Goal: Task Accomplishment & Management: Manage account settings

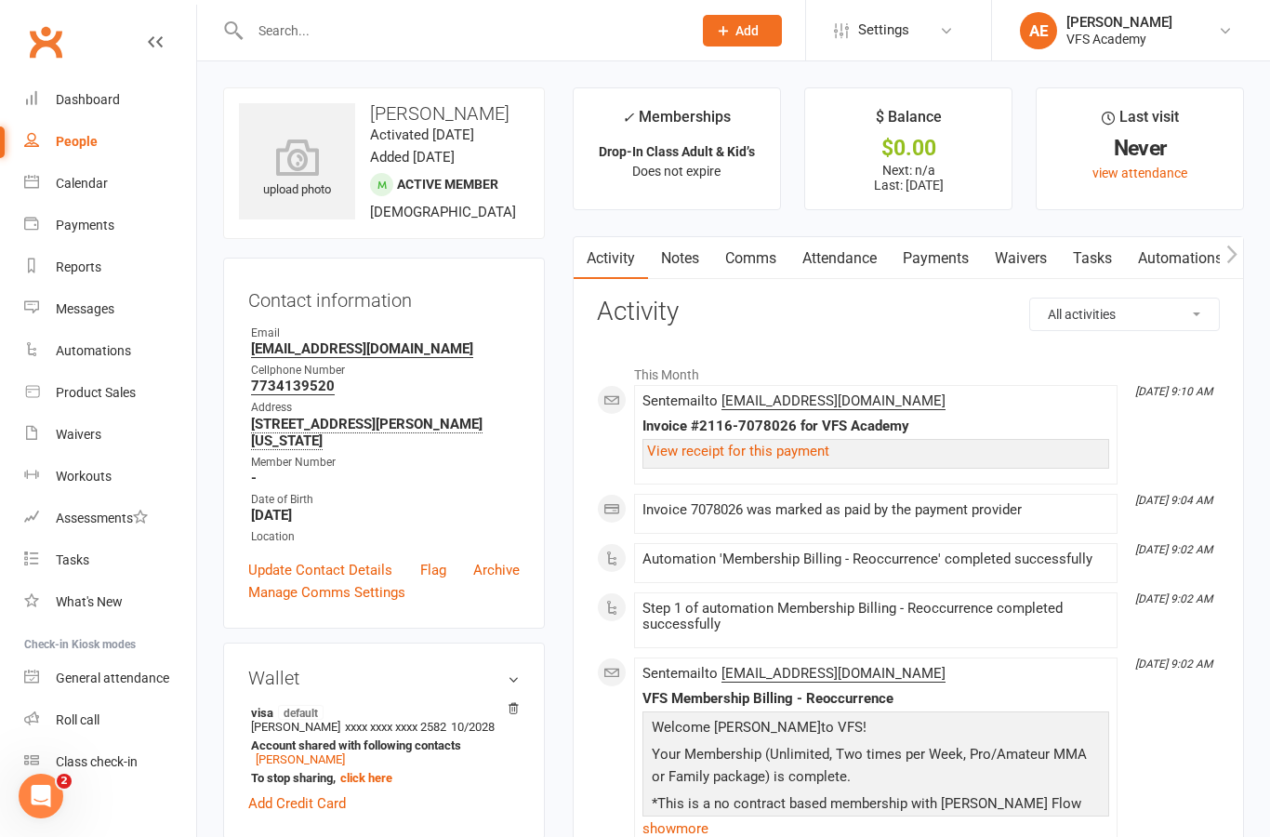
click at [90, 428] on div "Waivers" at bounding box center [79, 434] width 46 height 15
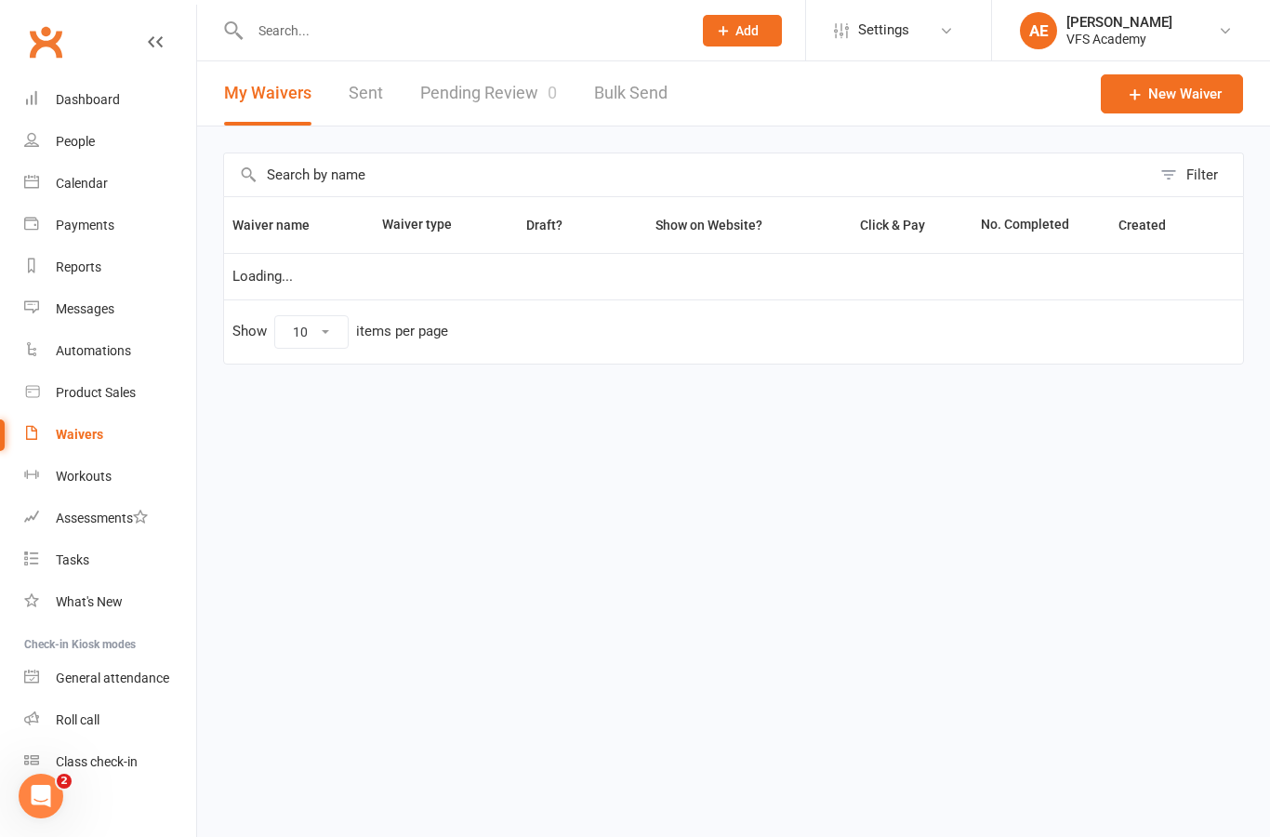
click at [525, 95] on link "Pending Review 0" at bounding box center [488, 93] width 137 height 64
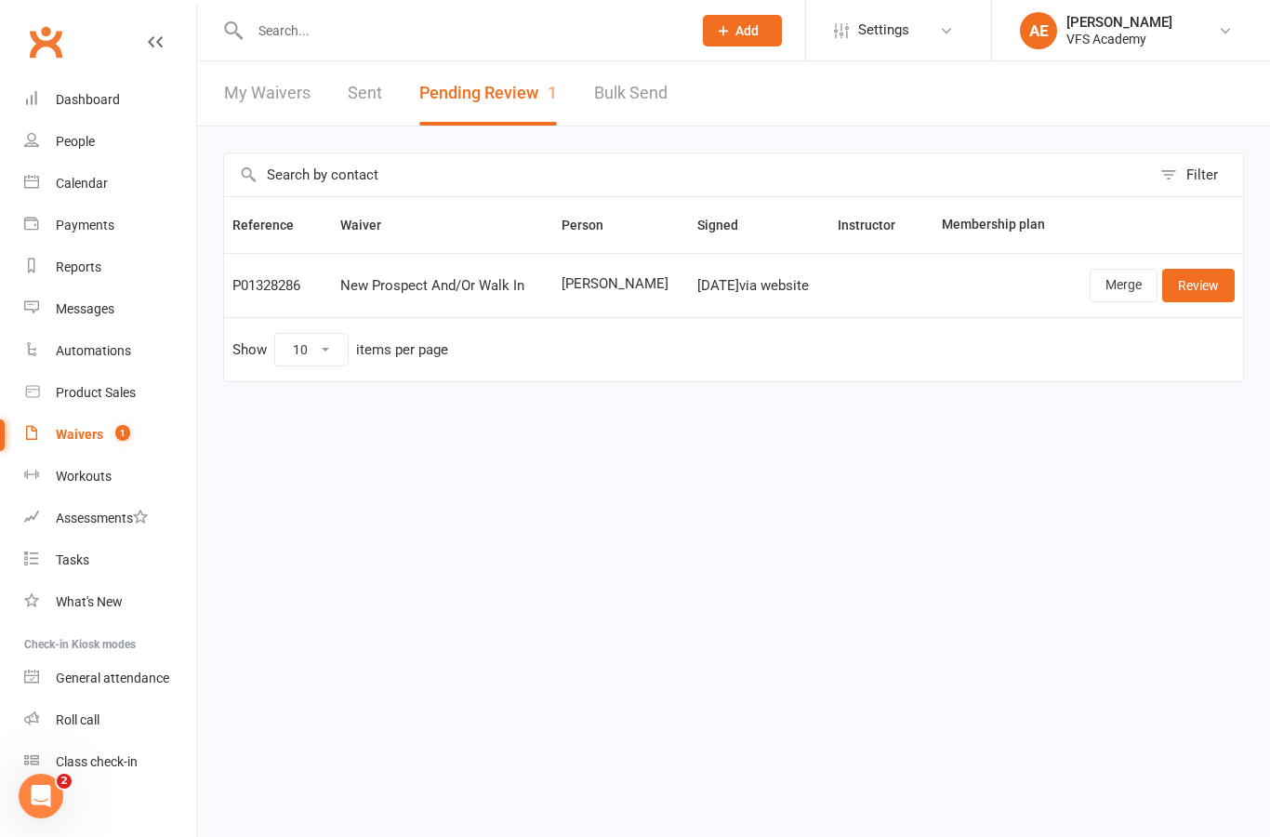
click at [1205, 276] on link "Review" at bounding box center [1198, 285] width 73 height 33
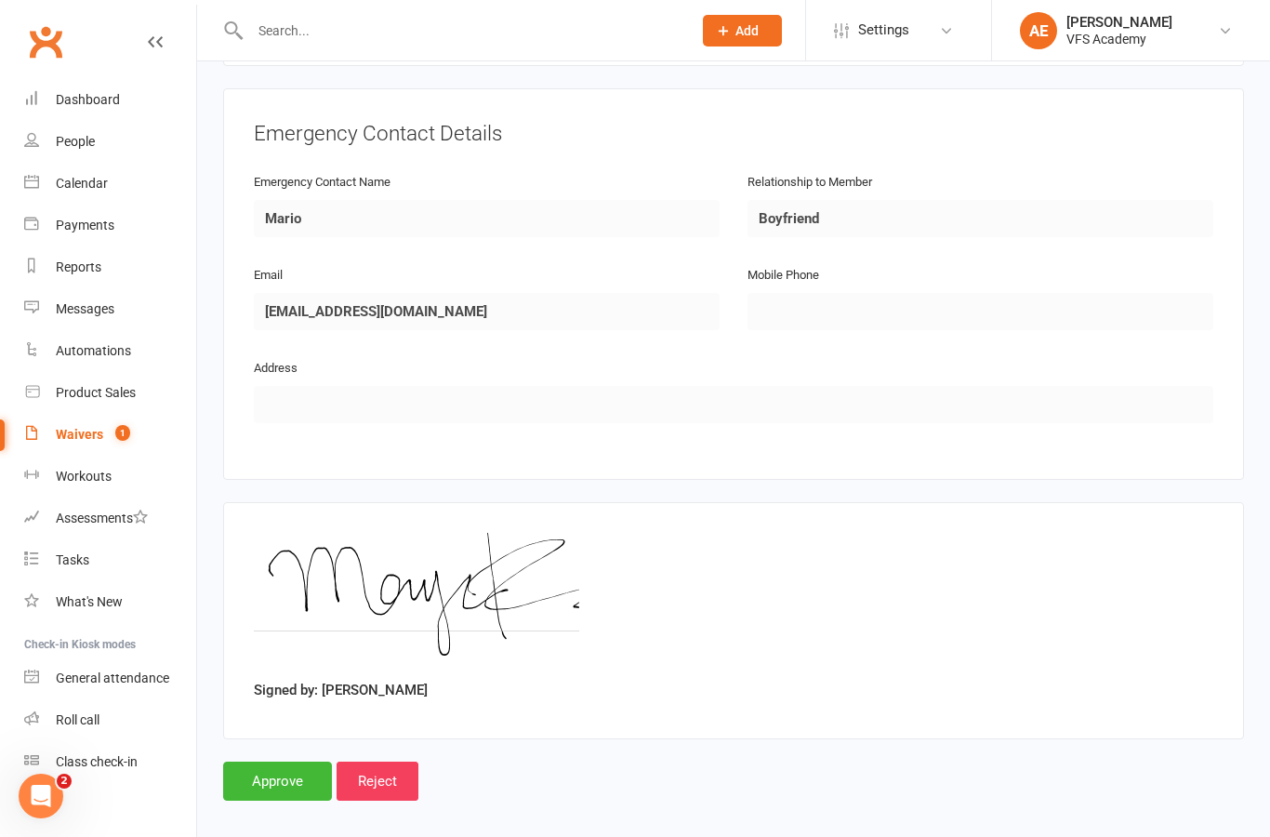
scroll to position [831, 0]
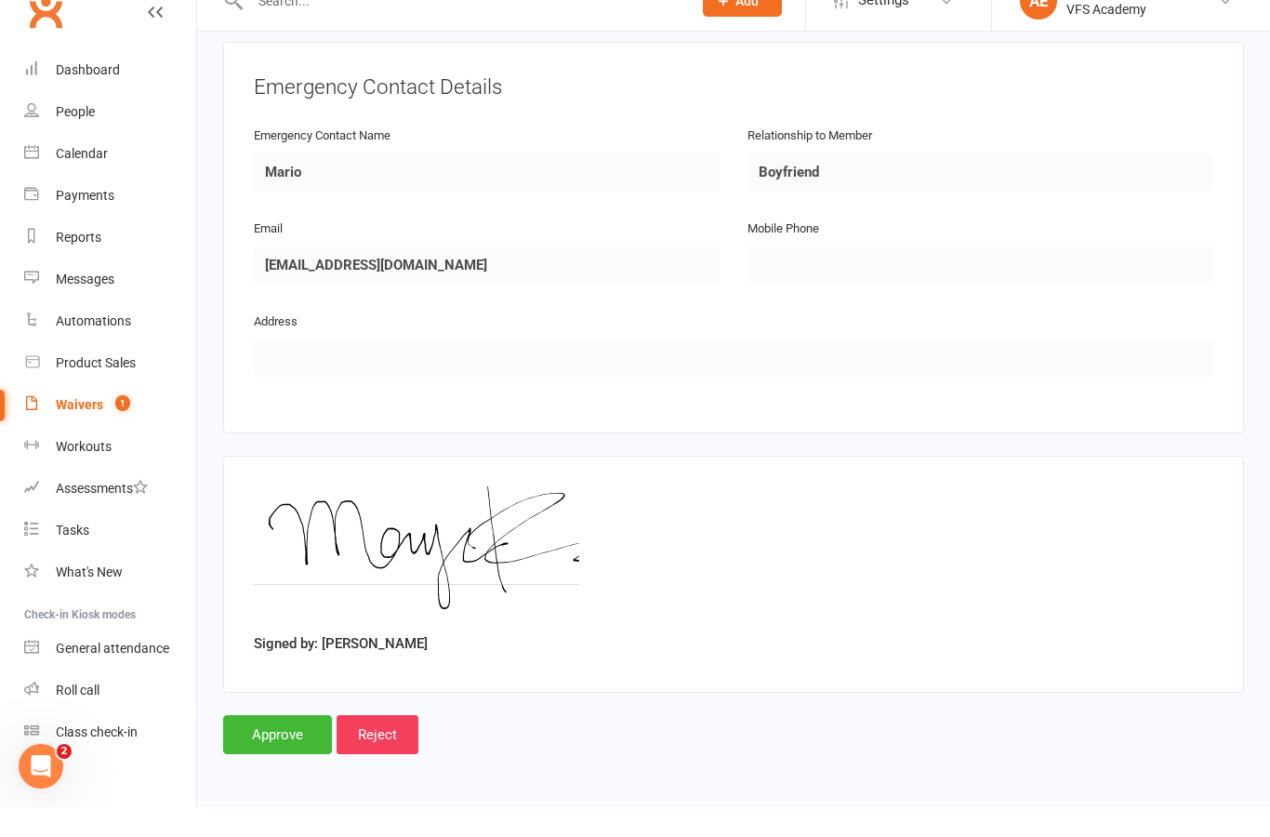
click at [294, 745] on input "Approve" at bounding box center [277, 764] width 109 height 39
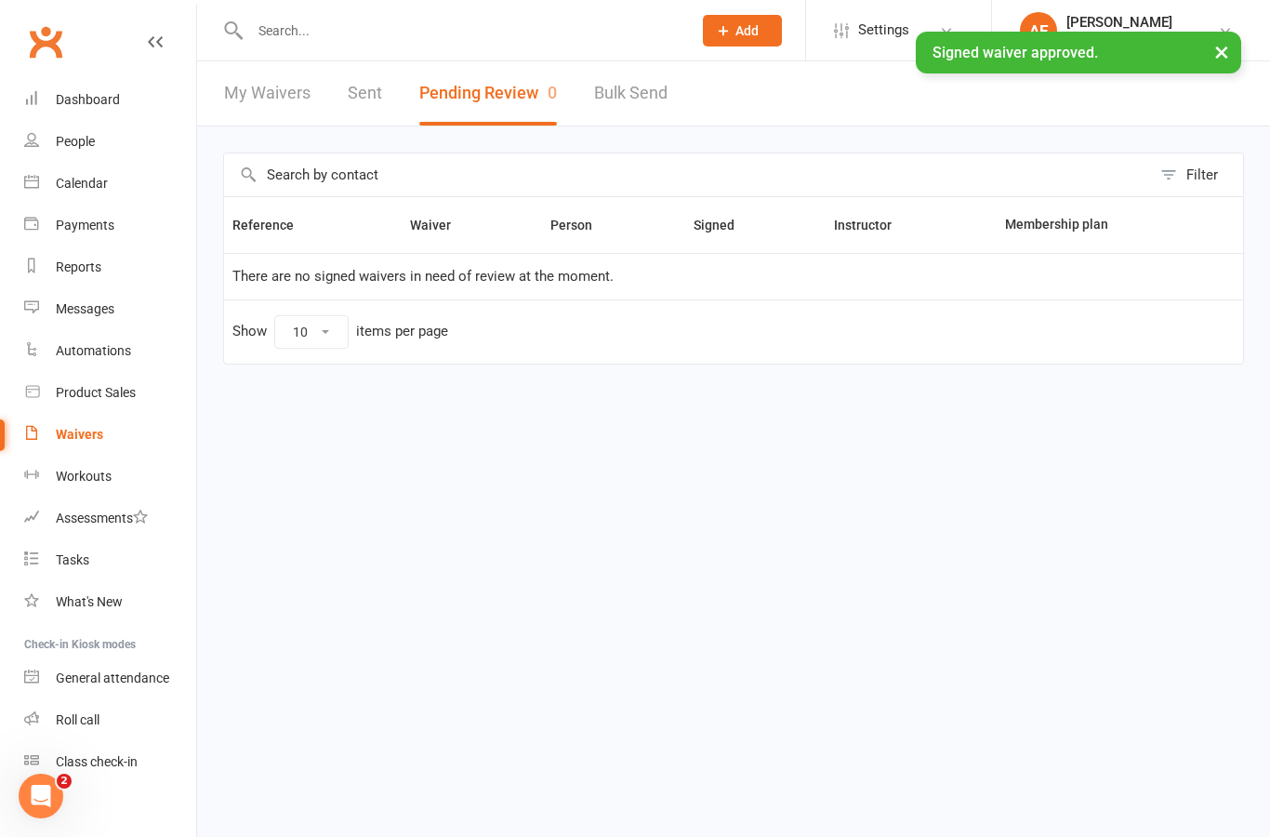
click at [91, 110] on link "Dashboard" at bounding box center [110, 100] width 172 height 42
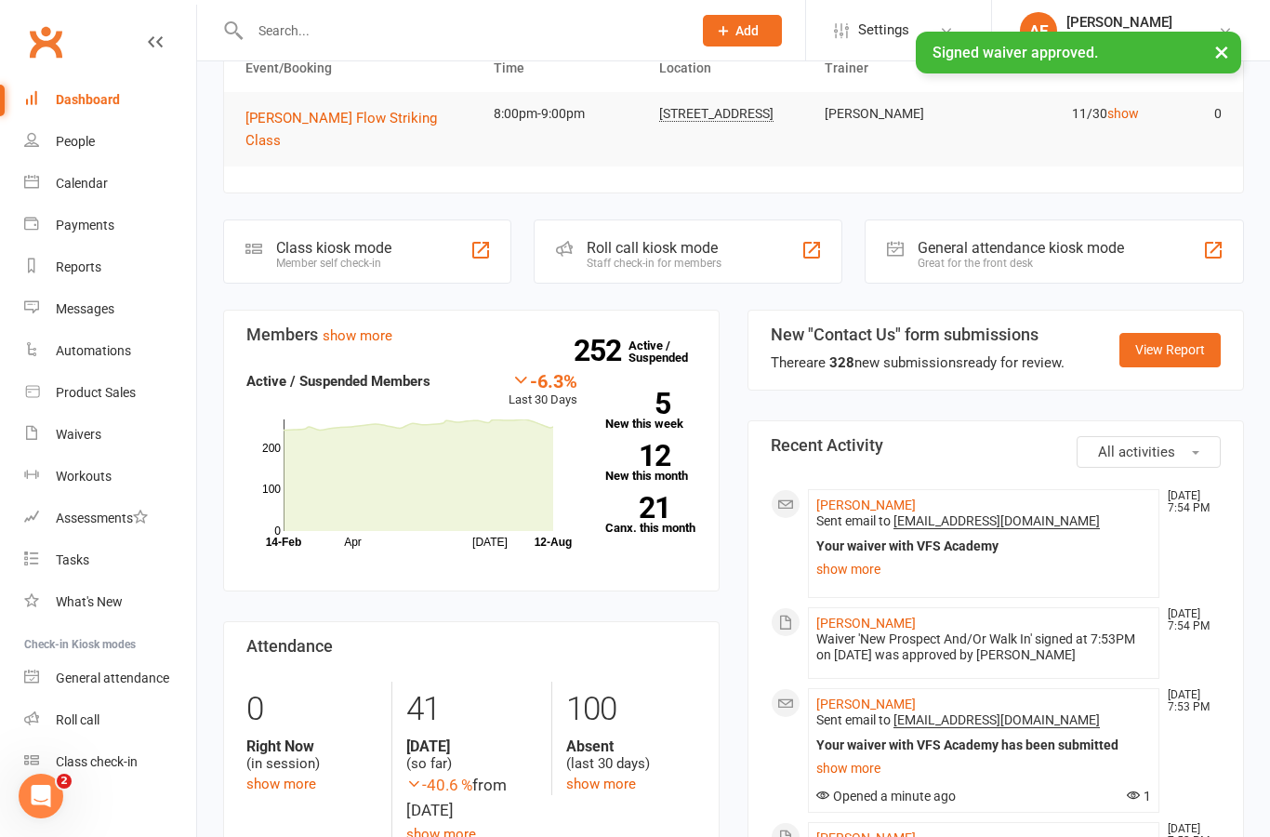
scroll to position [121, 0]
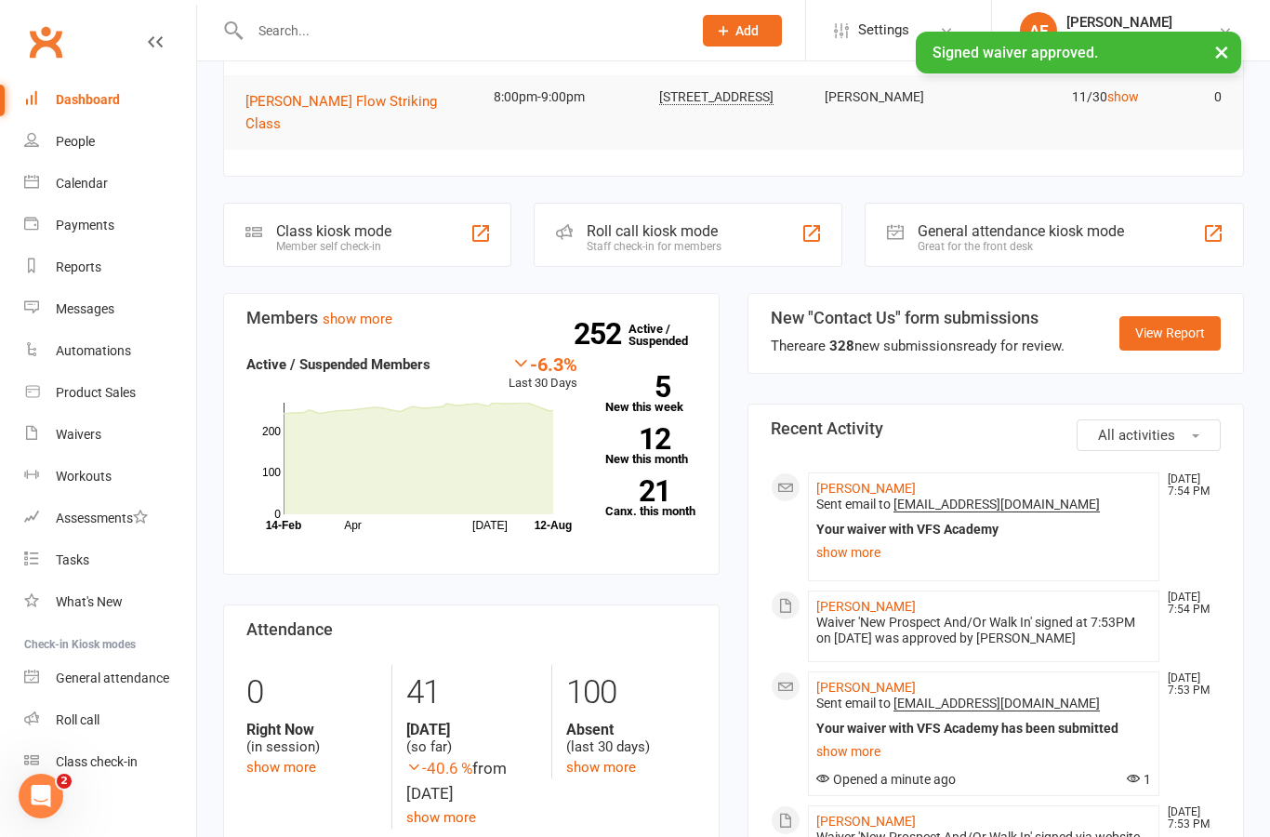
click at [871, 481] on link "Maryam Toor" at bounding box center [867, 488] width 100 height 15
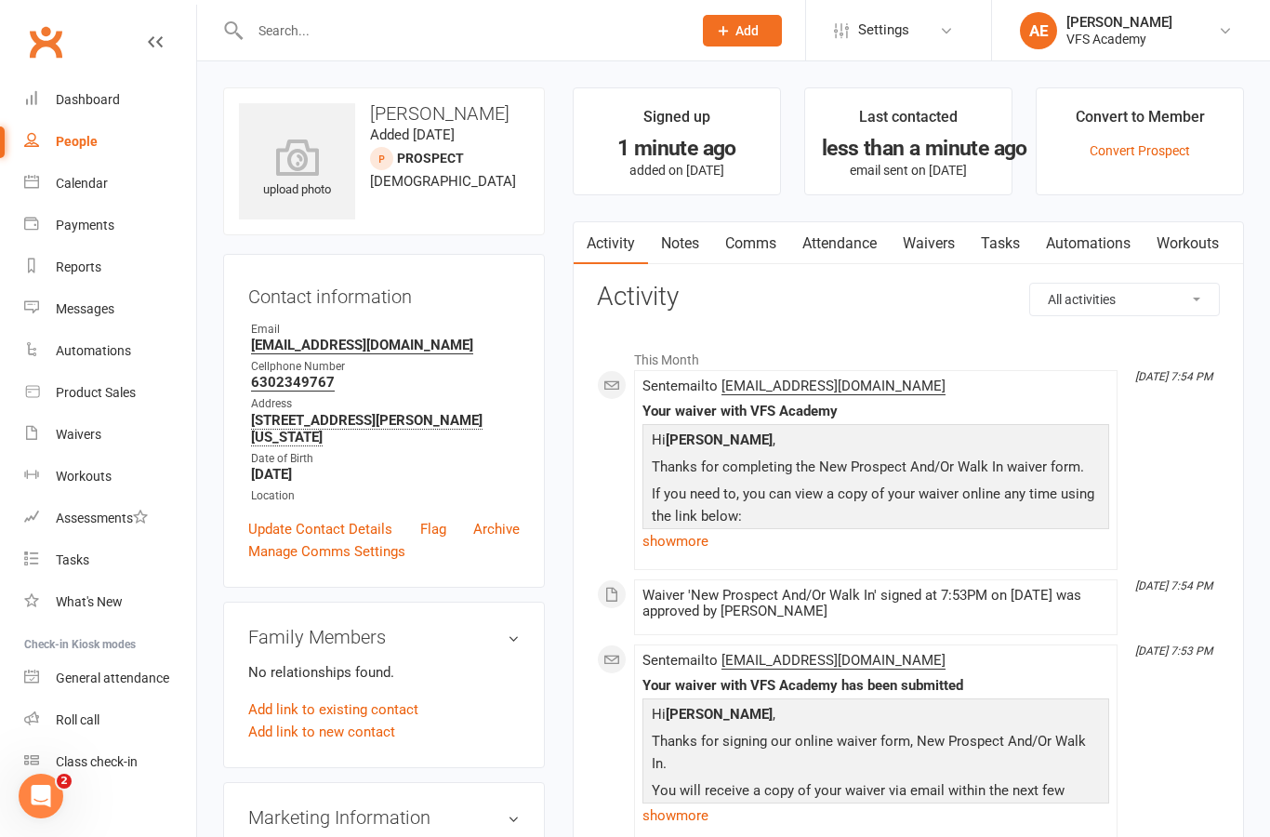
click at [87, 95] on div "Dashboard" at bounding box center [88, 99] width 64 height 15
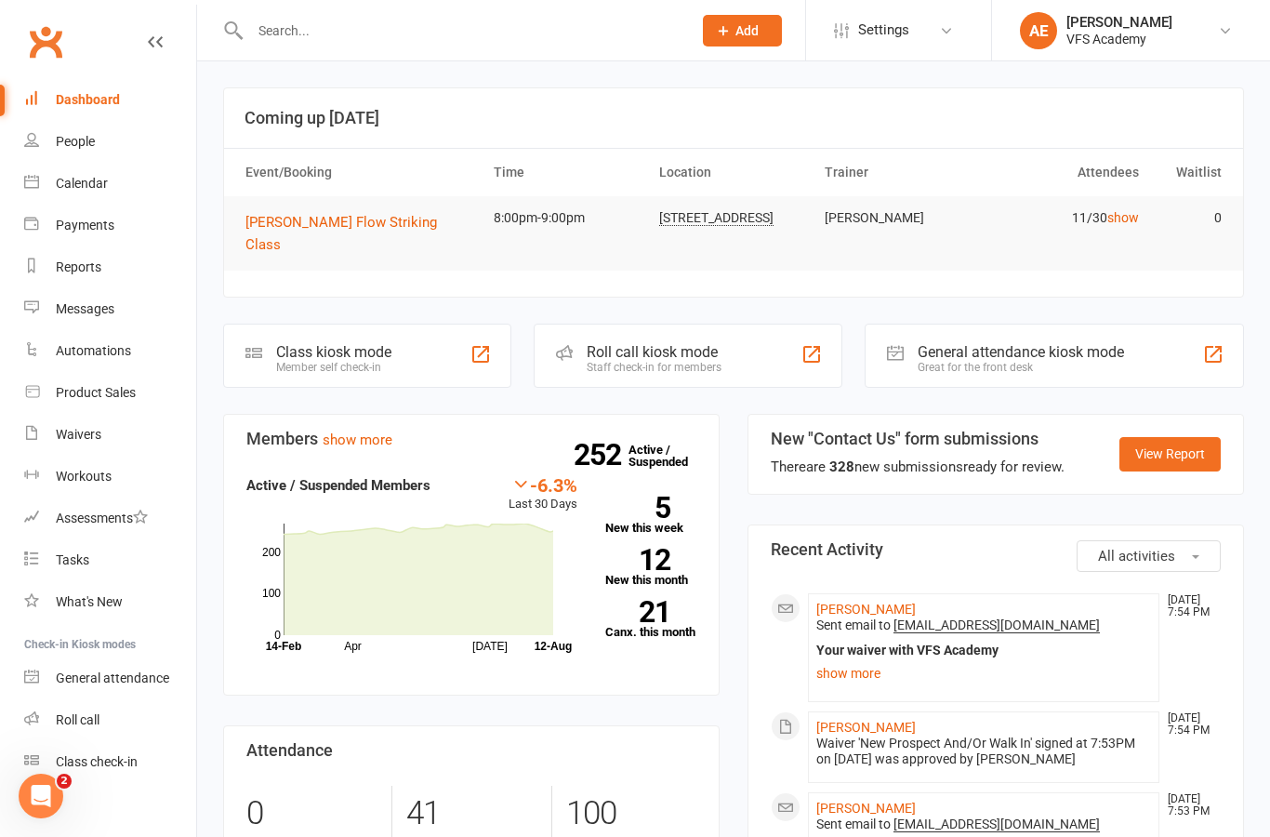
click at [389, 361] on div "Member self check-in" at bounding box center [333, 367] width 115 height 13
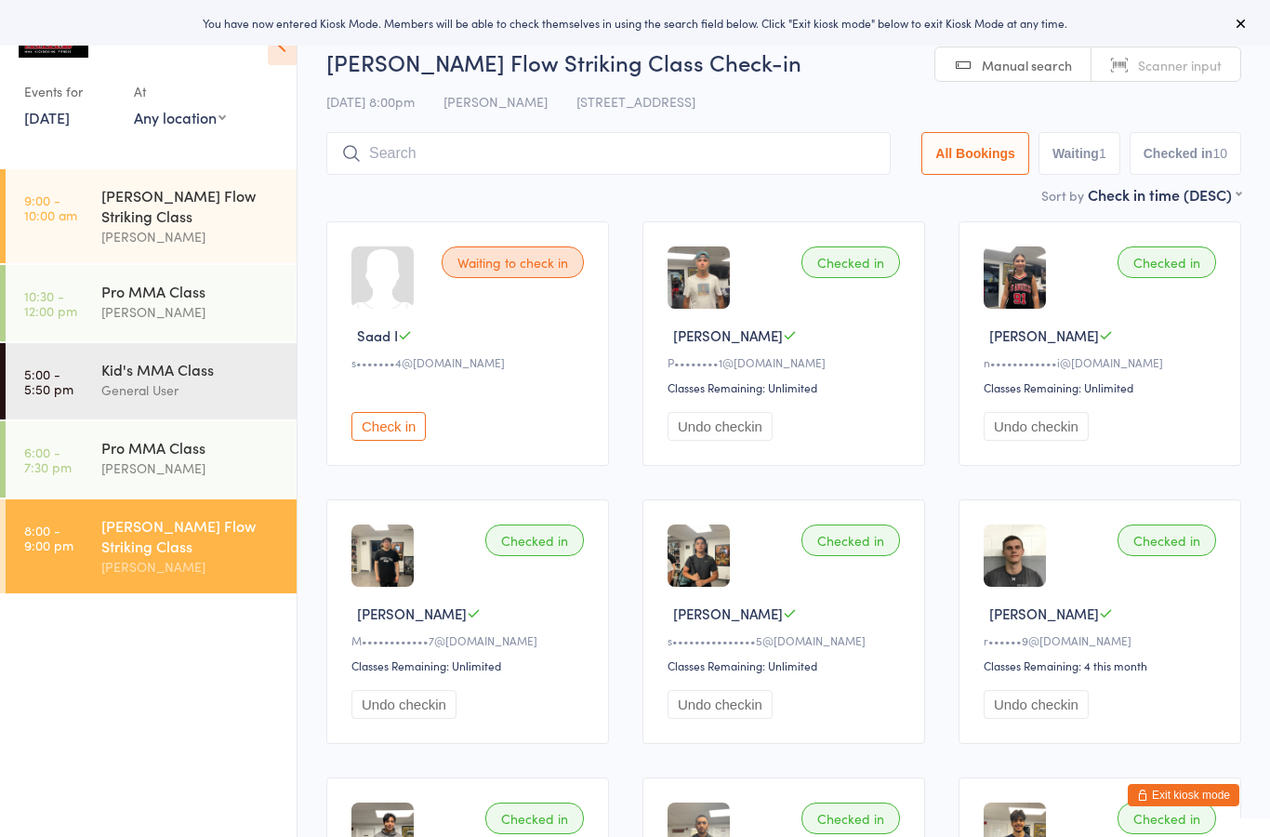
click at [802, 139] on input "search" at bounding box center [608, 153] width 564 height 43
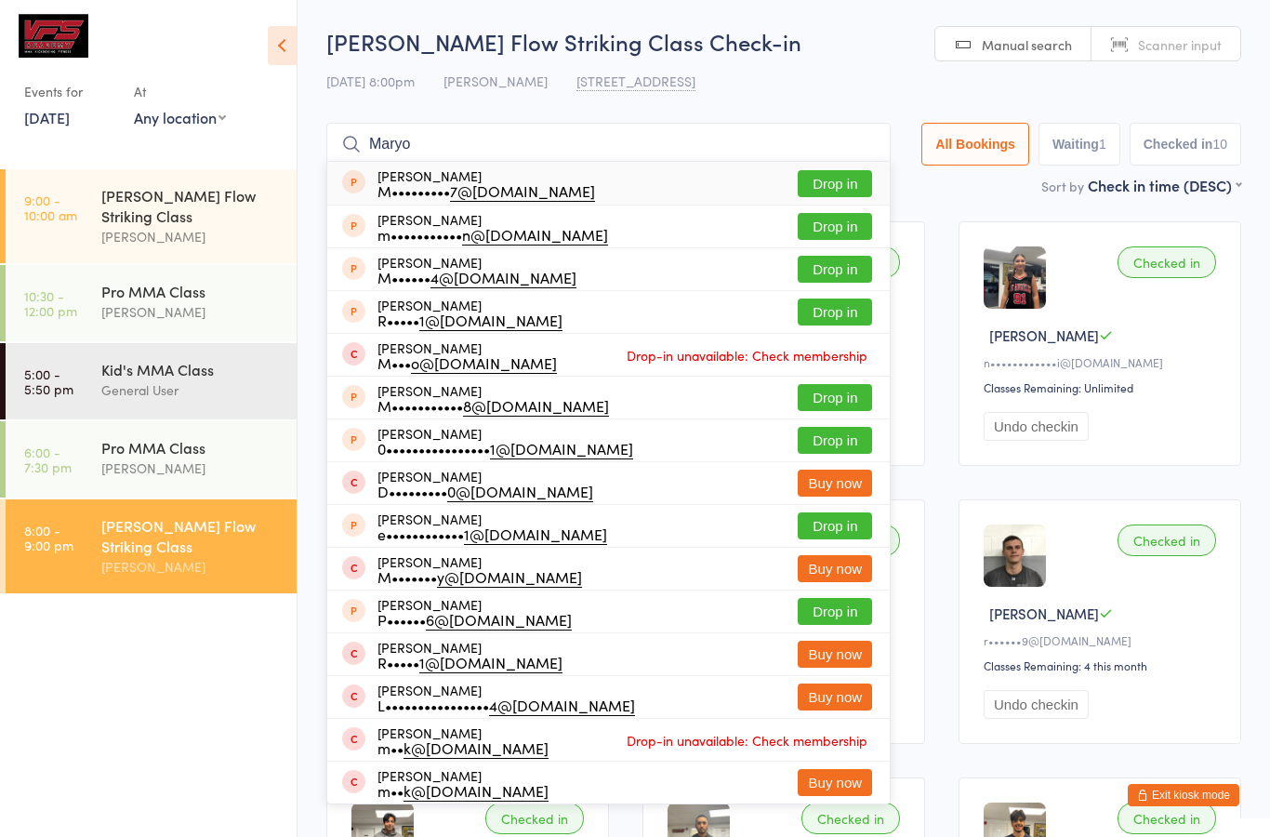
type input "Maryo"
click at [826, 183] on button "Drop in" at bounding box center [835, 183] width 74 height 27
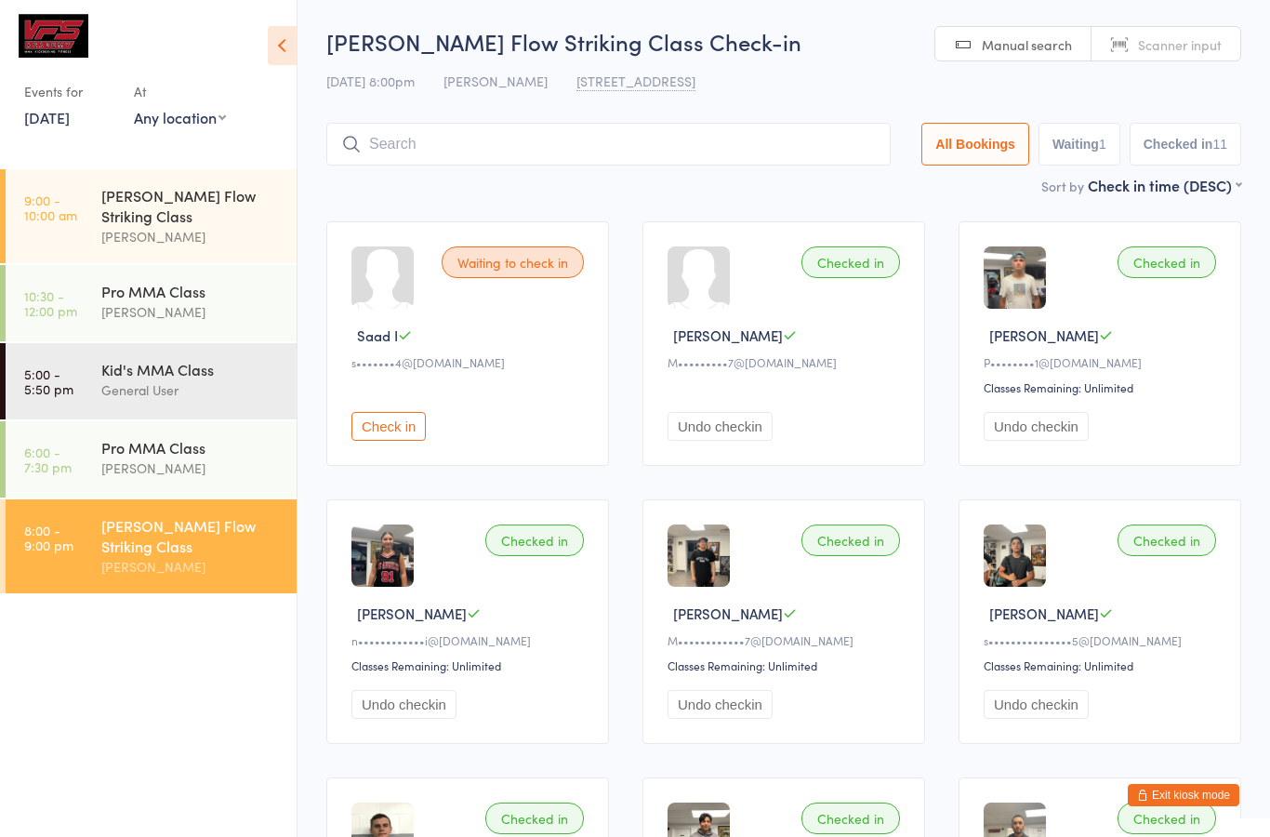
click at [1266, 473] on ui-view "Valle Flow Striking Class Check-in 12 Aug 8:00pm Mike Valle 540 N York Rd, Bens…" at bounding box center [784, 671] width 973 height 1291
click at [1188, 801] on button "Exit kiosk mode" at bounding box center [1184, 795] width 112 height 22
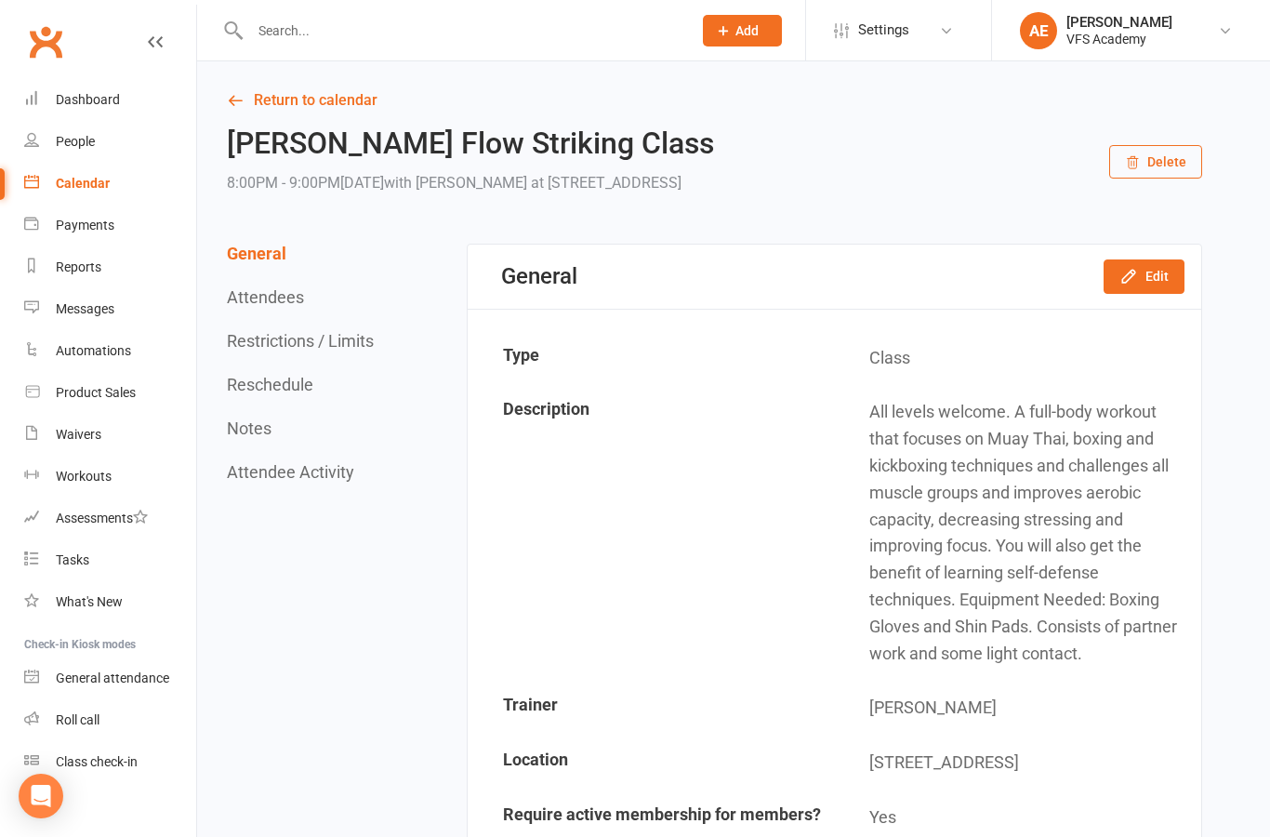
click at [573, 21] on input "text" at bounding box center [462, 31] width 434 height 26
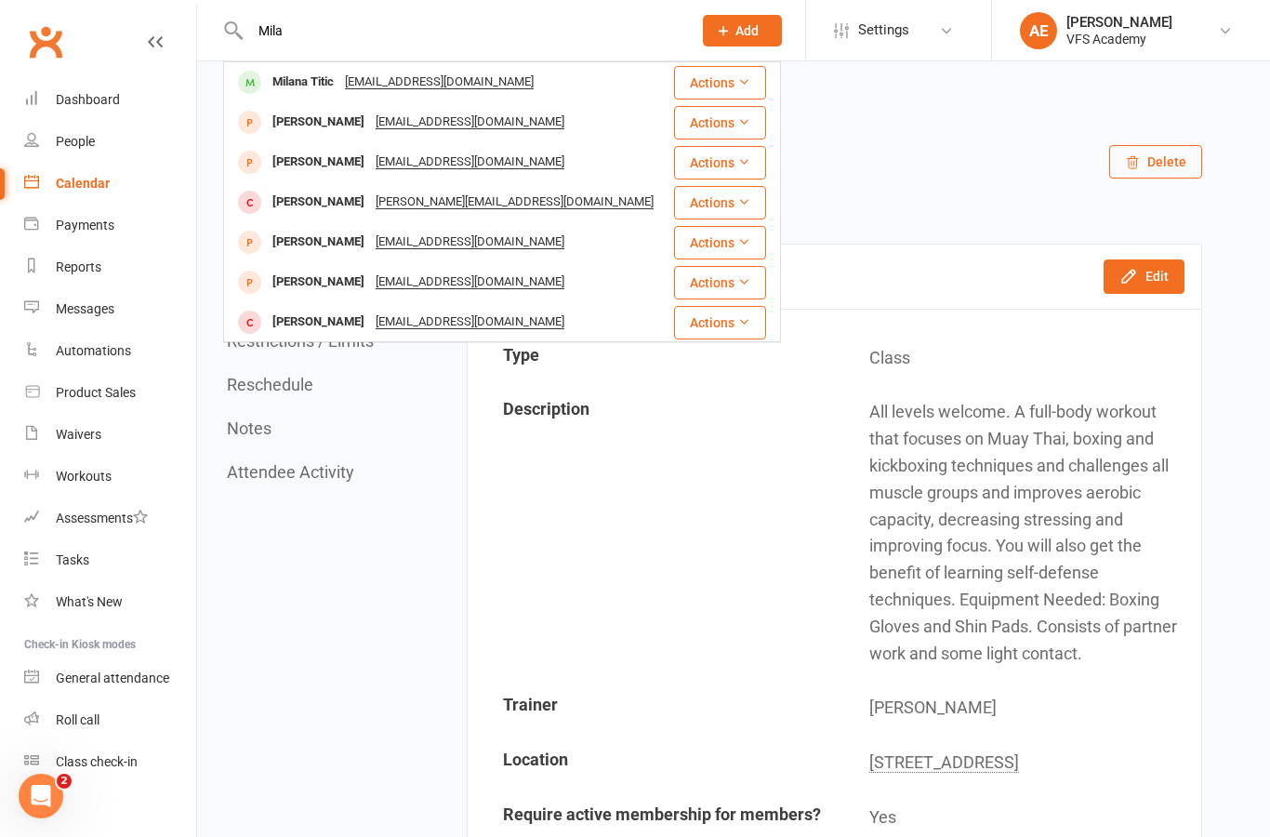
type input "Mila"
click at [572, 74] on div "Milana Titic titicmilan7@gmail.com" at bounding box center [448, 82] width 446 height 38
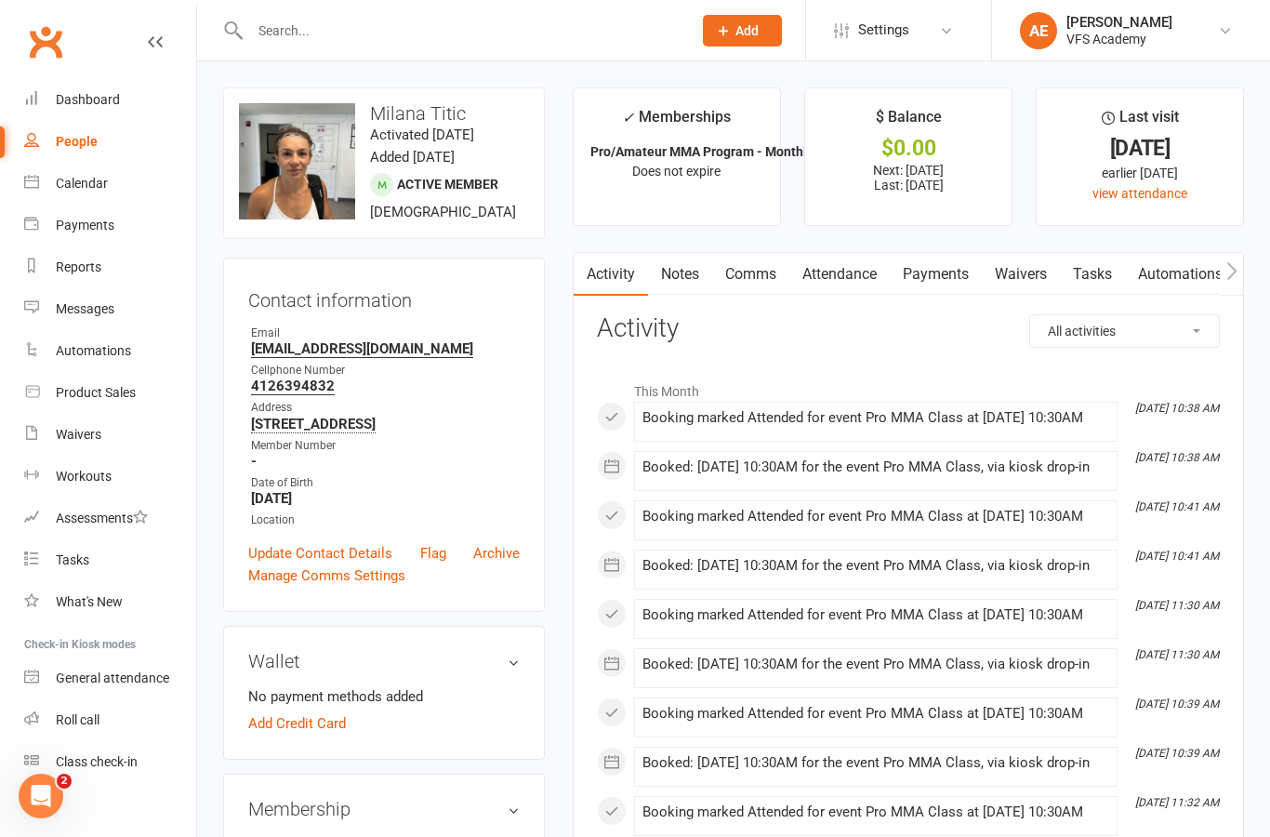
click at [954, 281] on link "Payments" at bounding box center [936, 274] width 92 height 43
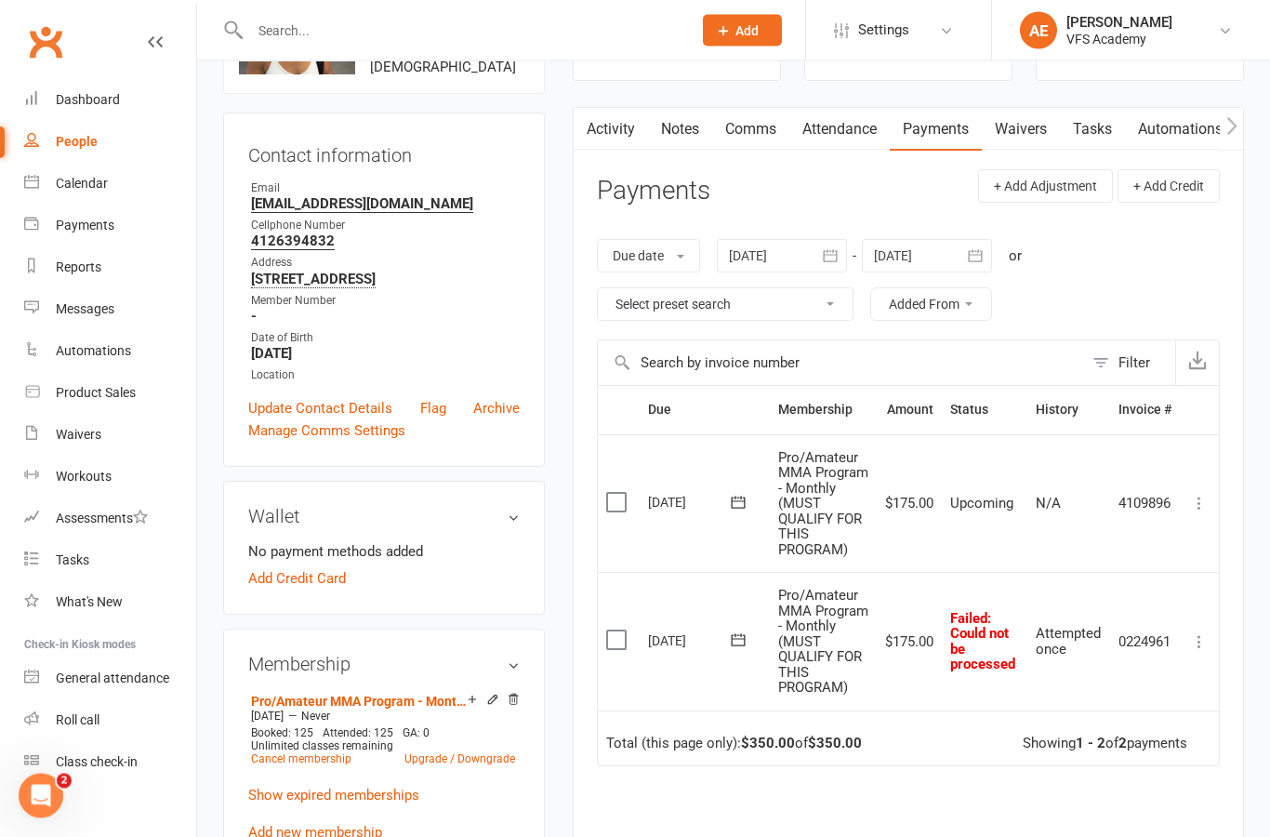
click at [1201, 654] on button at bounding box center [1200, 642] width 22 height 22
click at [1139, 767] on link "Mark as Paid (Other)" at bounding box center [1118, 752] width 184 height 37
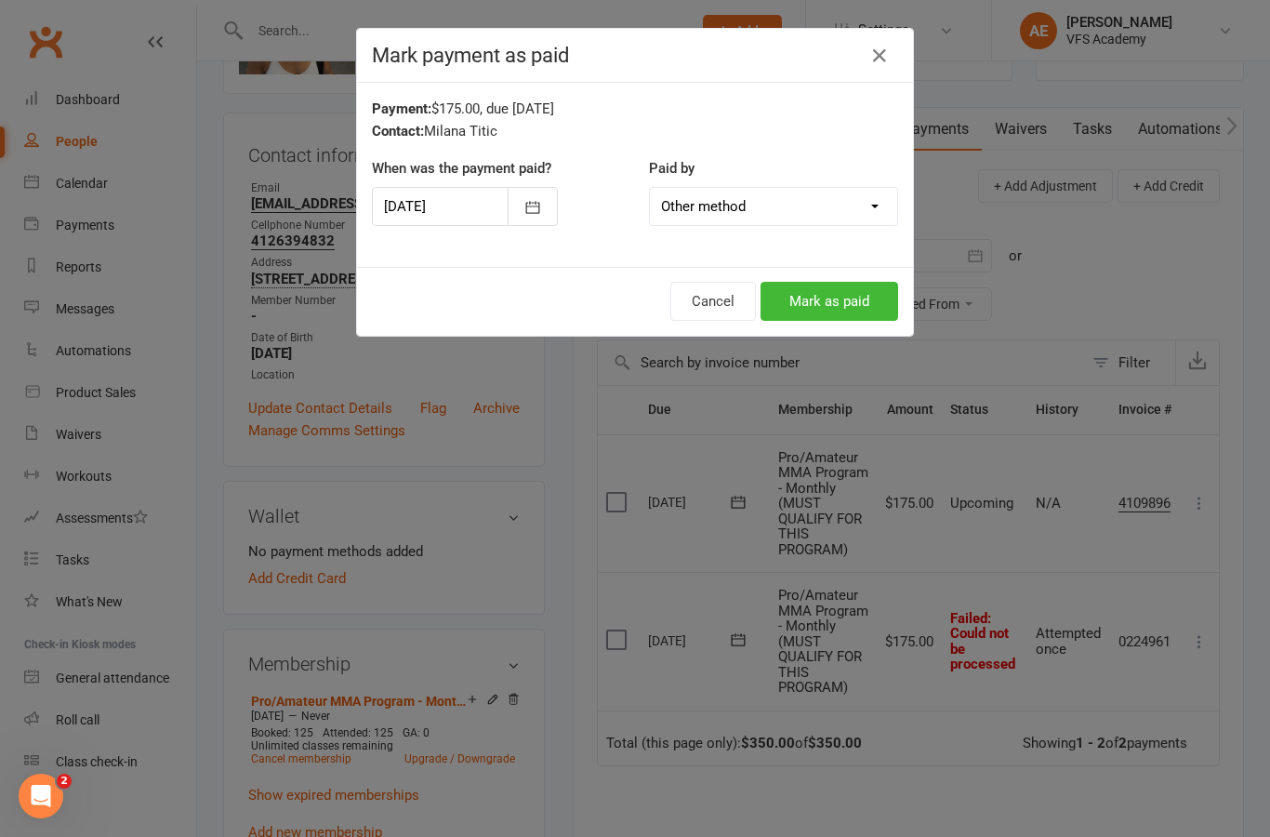
scroll to position [143, 0]
click at [802, 290] on button "Mark as paid" at bounding box center [830, 301] width 138 height 39
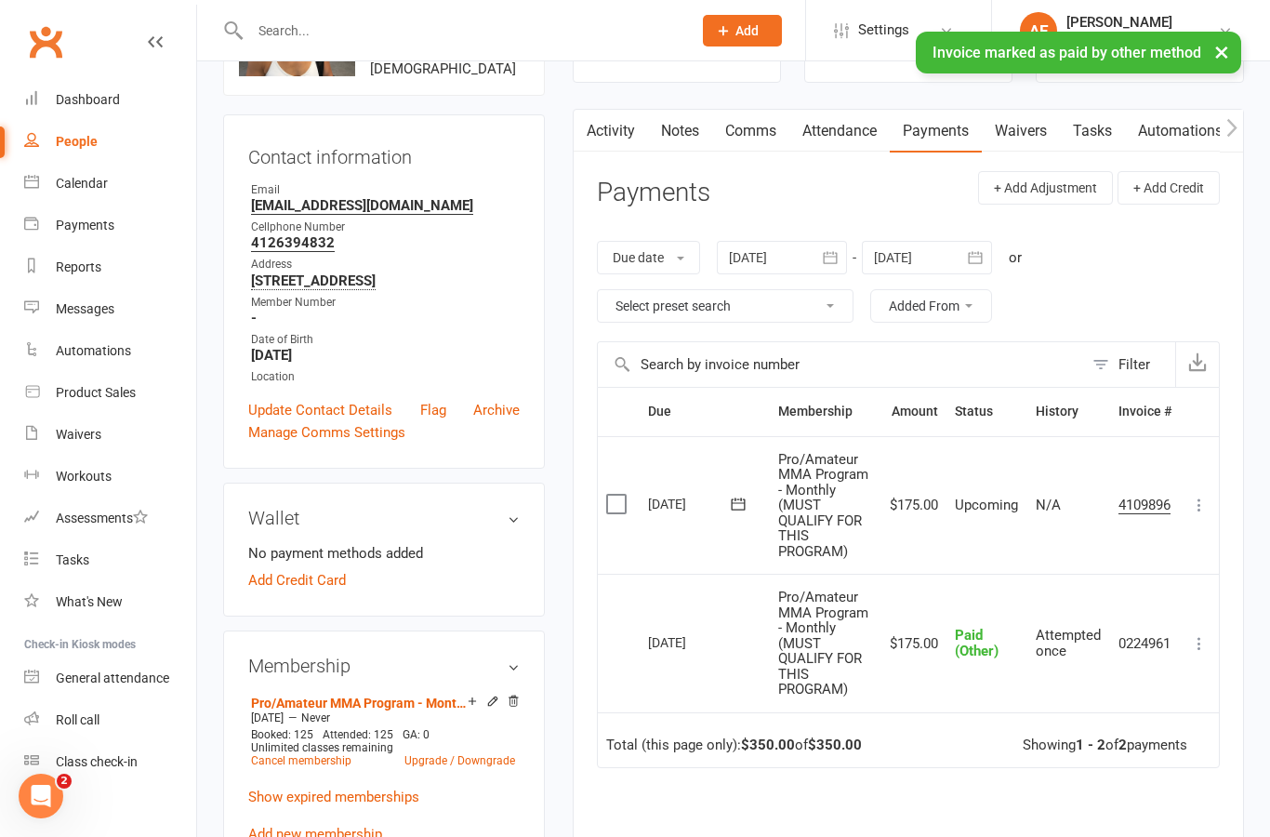
click at [122, 107] on link "Dashboard" at bounding box center [110, 100] width 172 height 42
